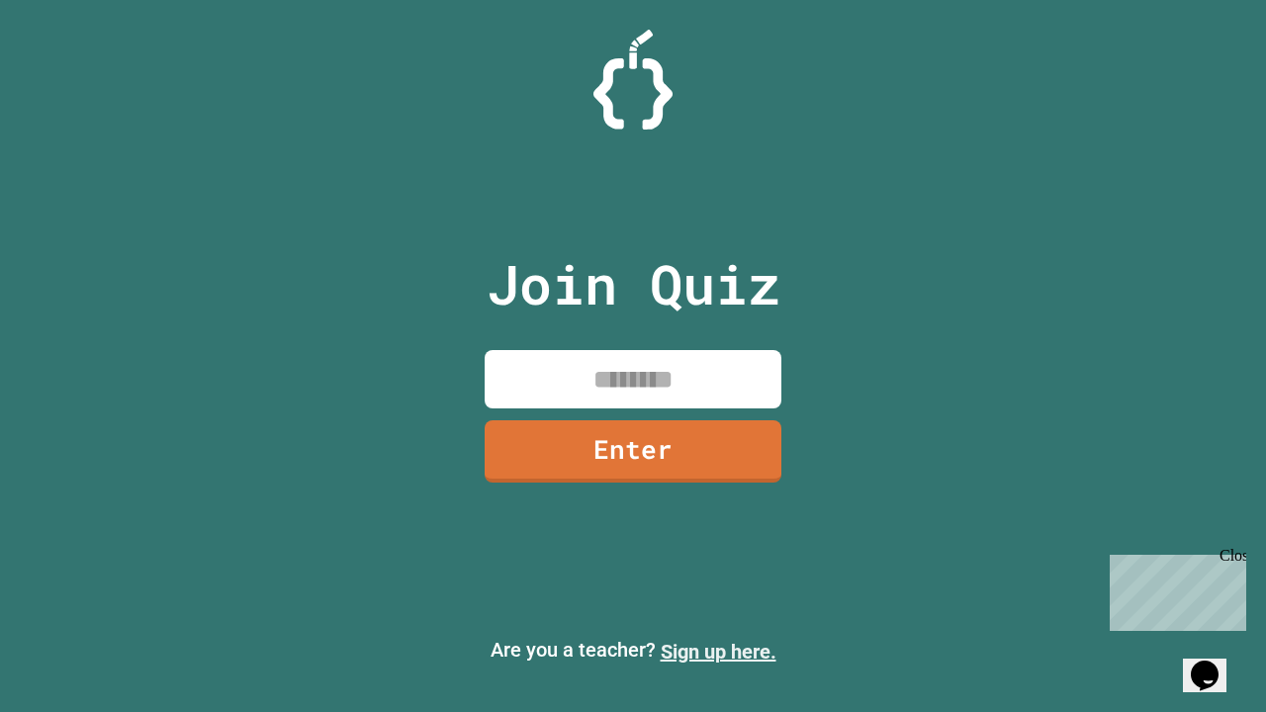
click at [718, 652] on link "Sign up here." at bounding box center [719, 652] width 116 height 24
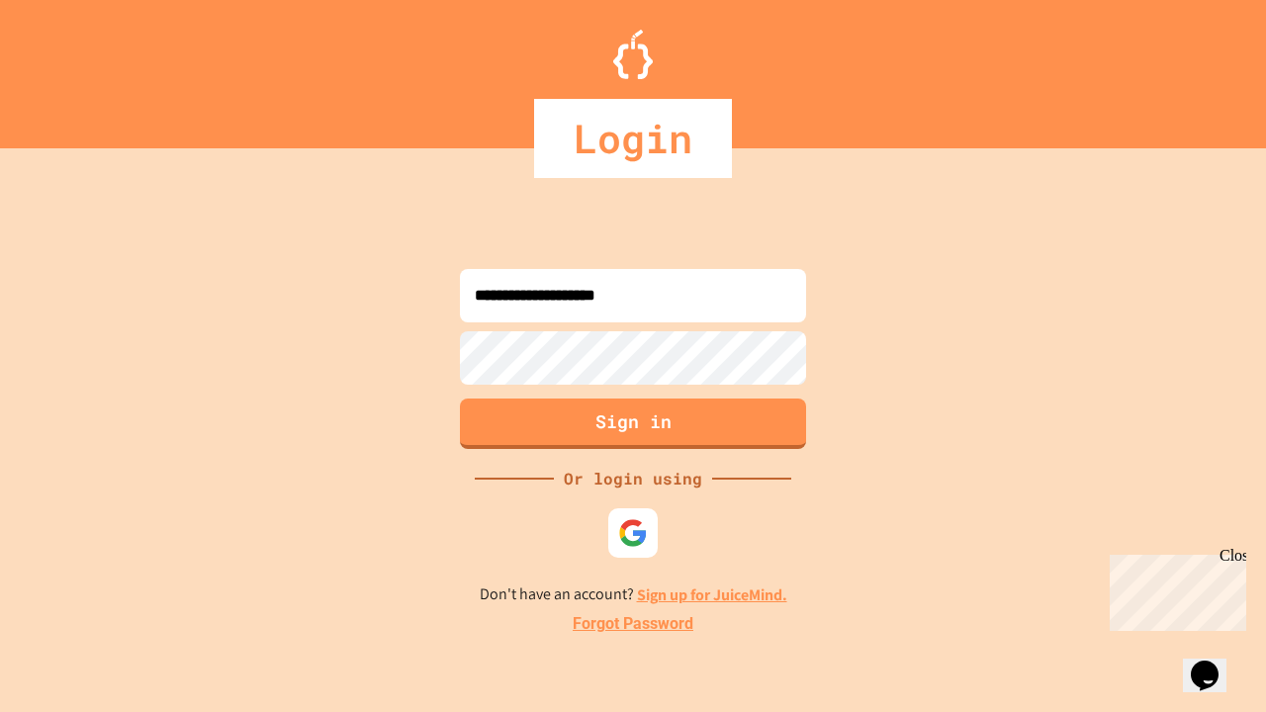
type input "**********"
